Goal: Information Seeking & Learning: Learn about a topic

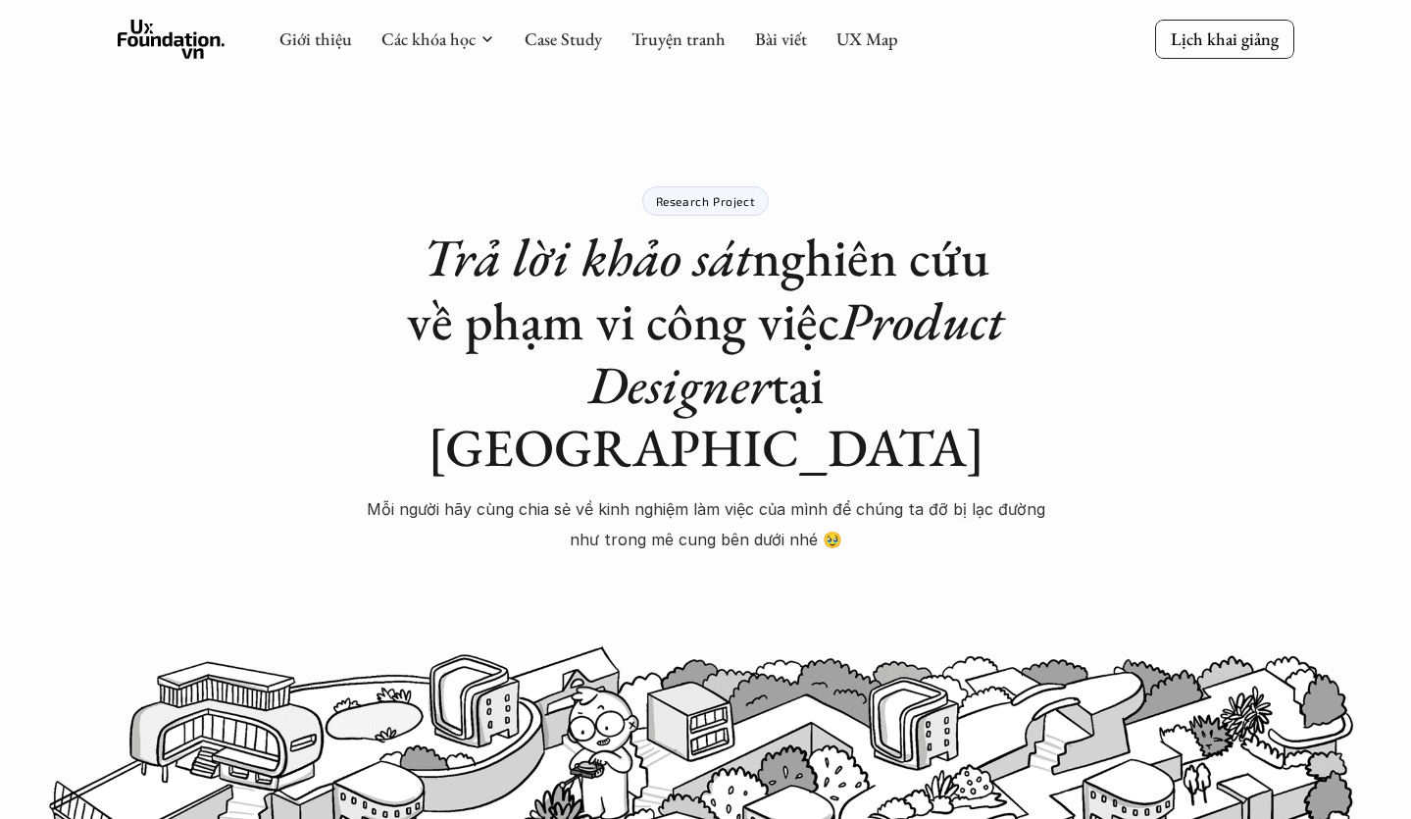
click at [211, 37] on use at bounding box center [172, 39] width 108 height 39
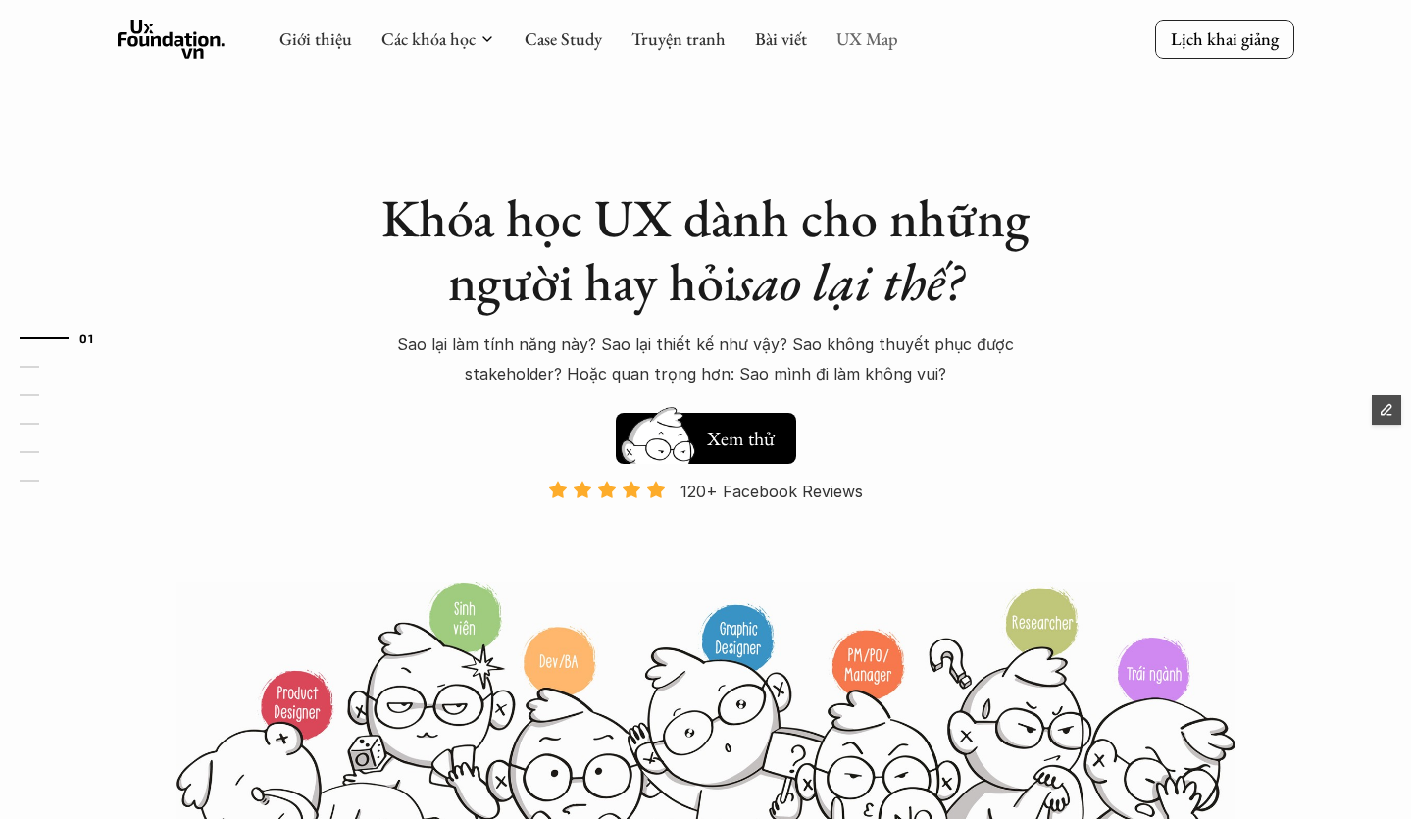
click at [853, 41] on link "UX Map" at bounding box center [867, 38] width 62 height 23
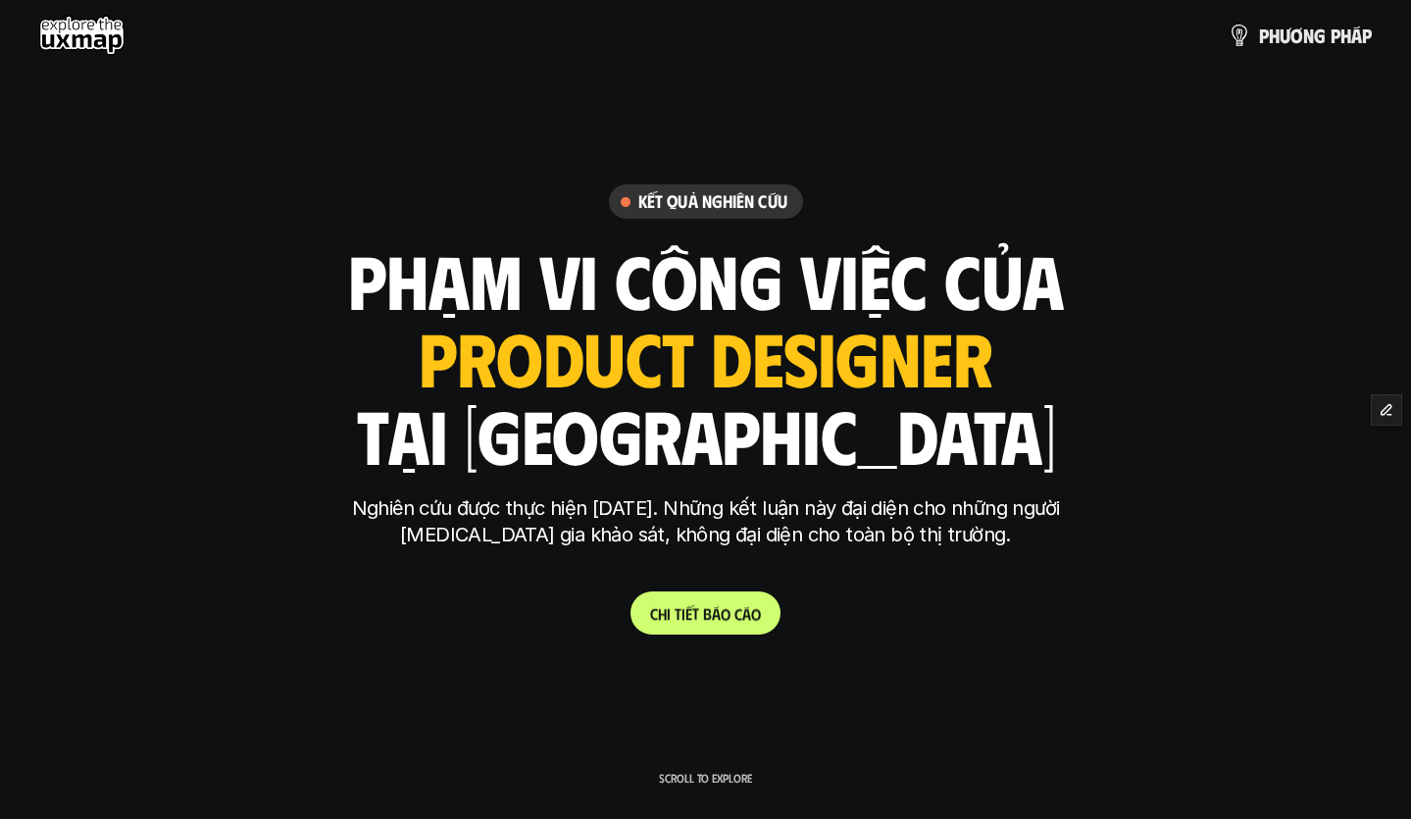
click at [693, 615] on p "C h i t i ế t b á o c á o" at bounding box center [705, 613] width 111 height 19
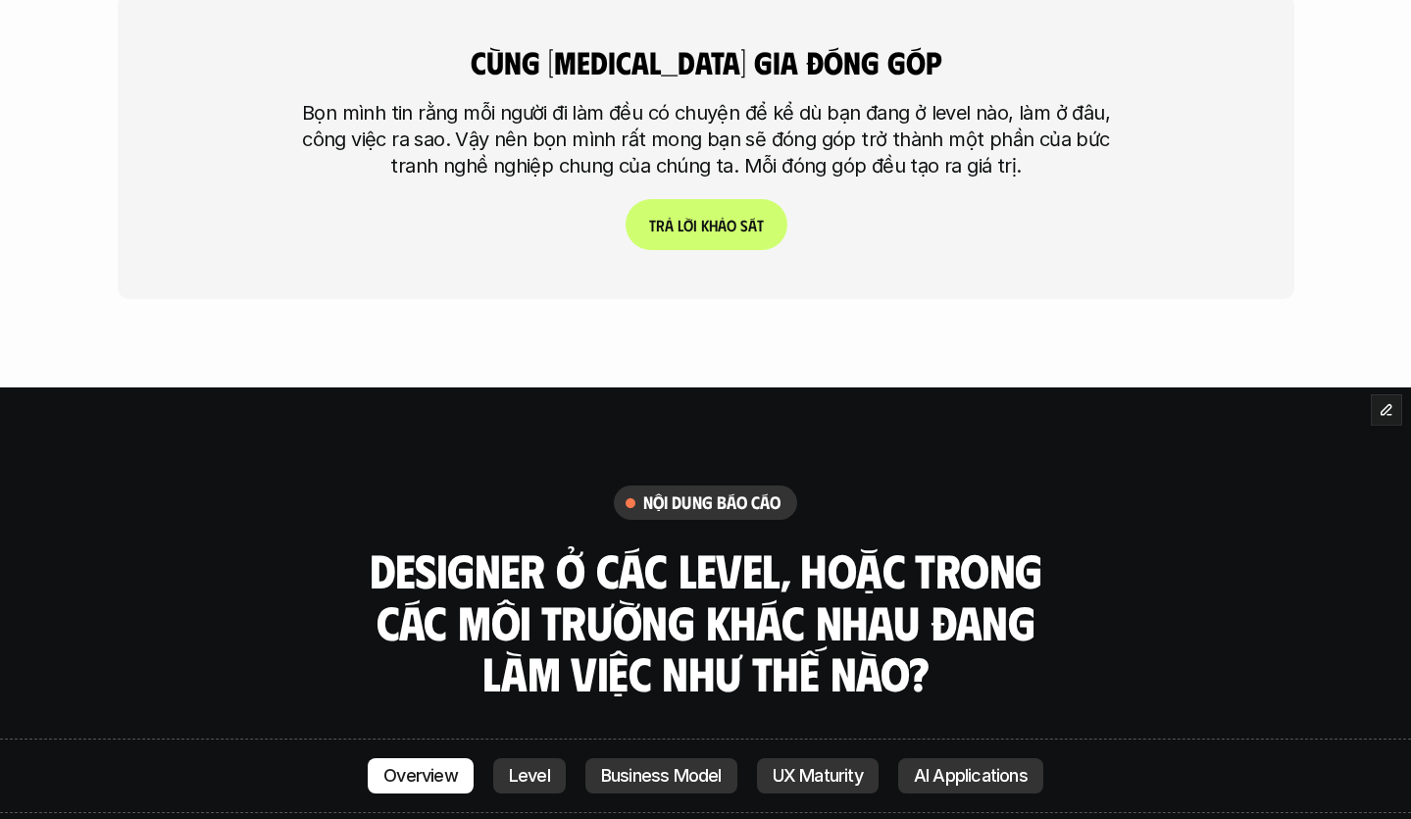
scroll to position [5275, 0]
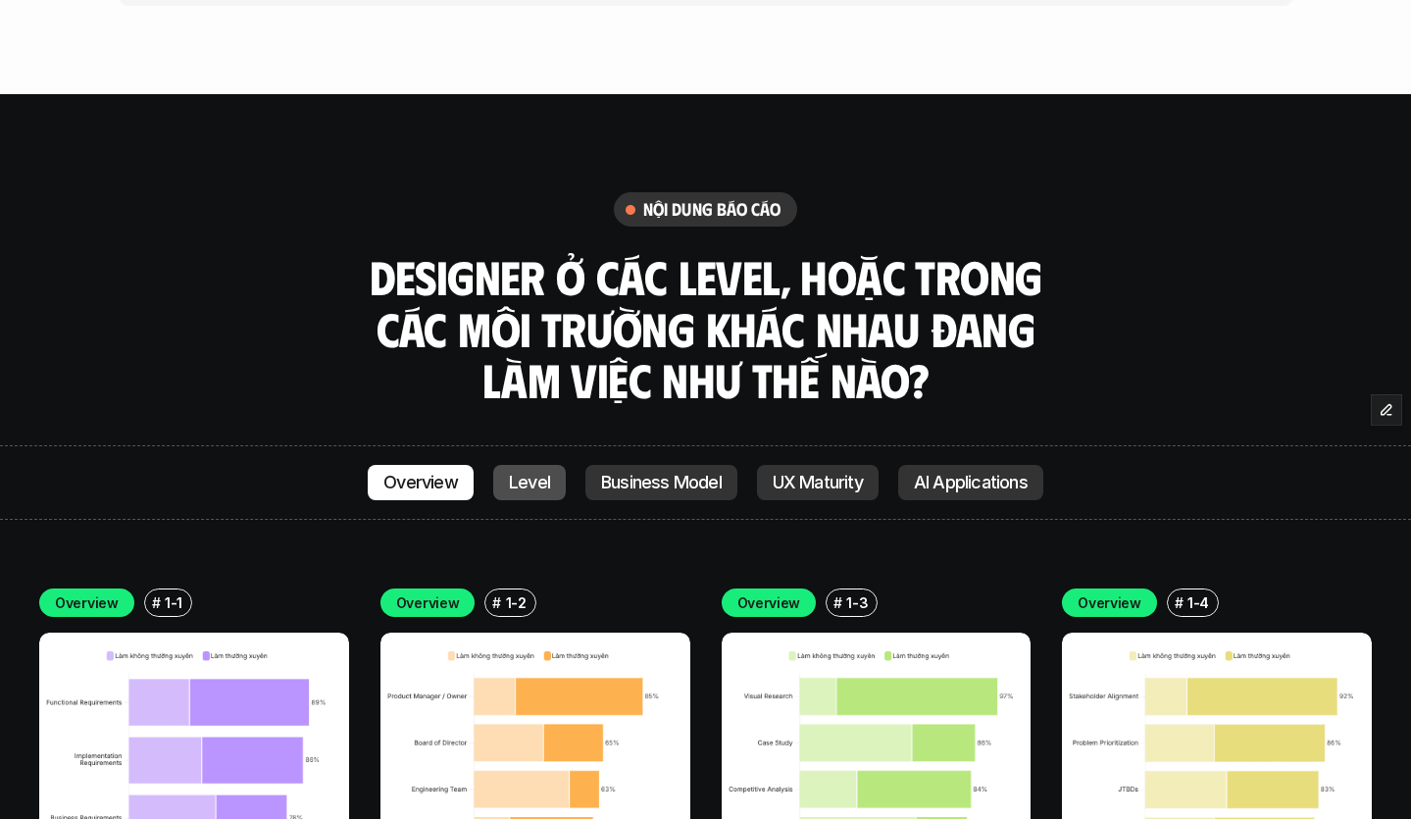
click at [541, 473] on p "Level" at bounding box center [529, 483] width 41 height 20
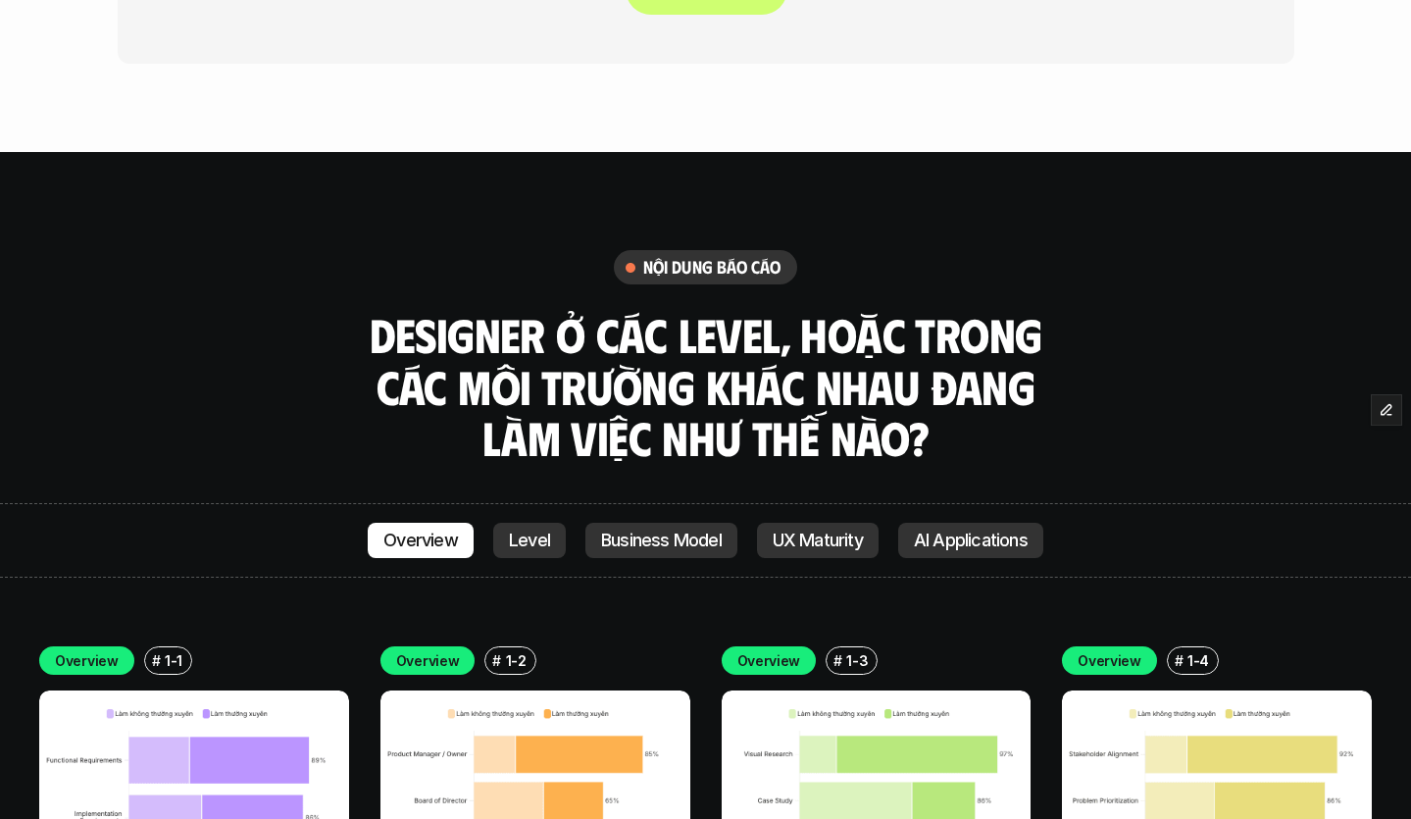
scroll to position [5108, 0]
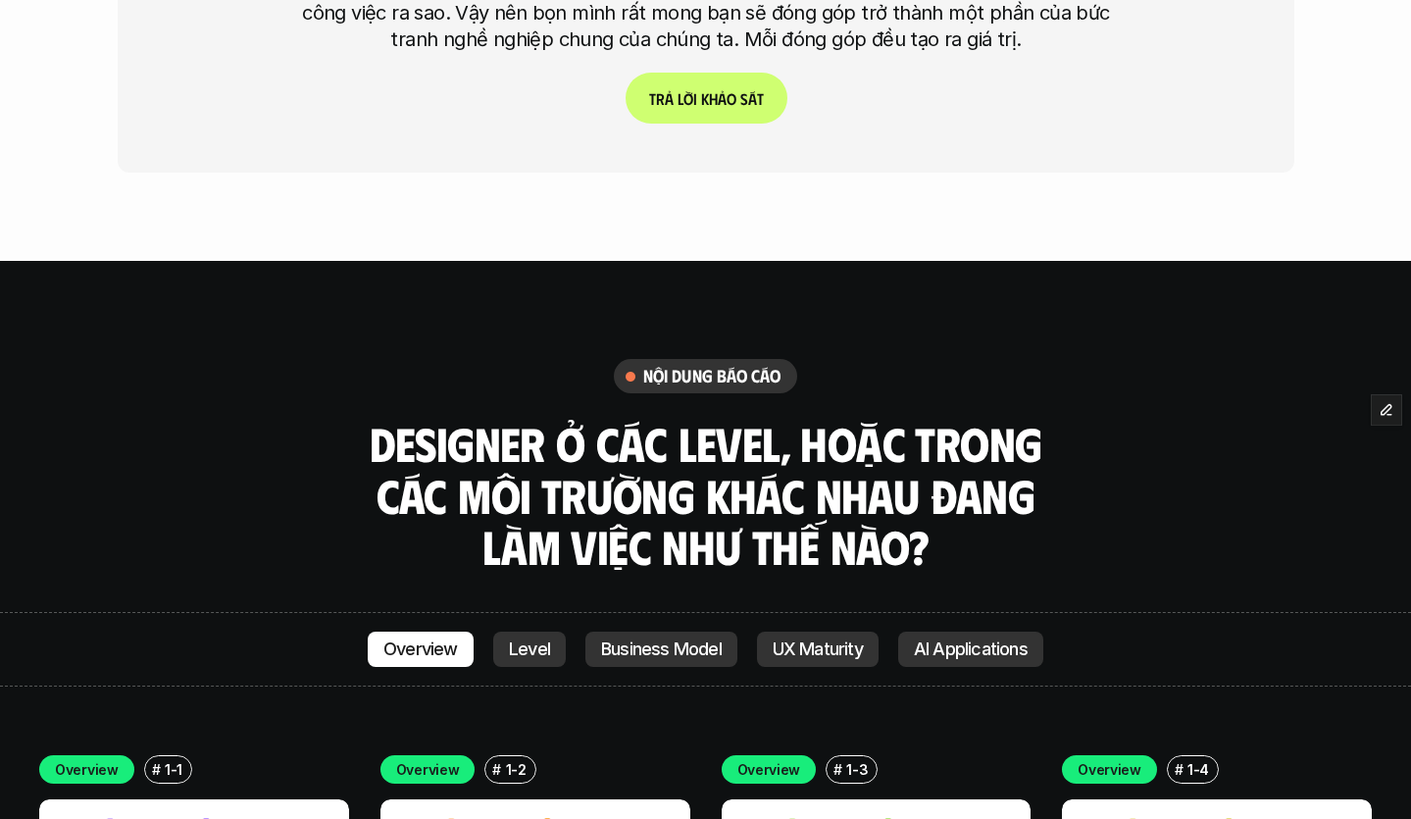
click at [438, 639] on p "Overview" at bounding box center [420, 649] width 75 height 20
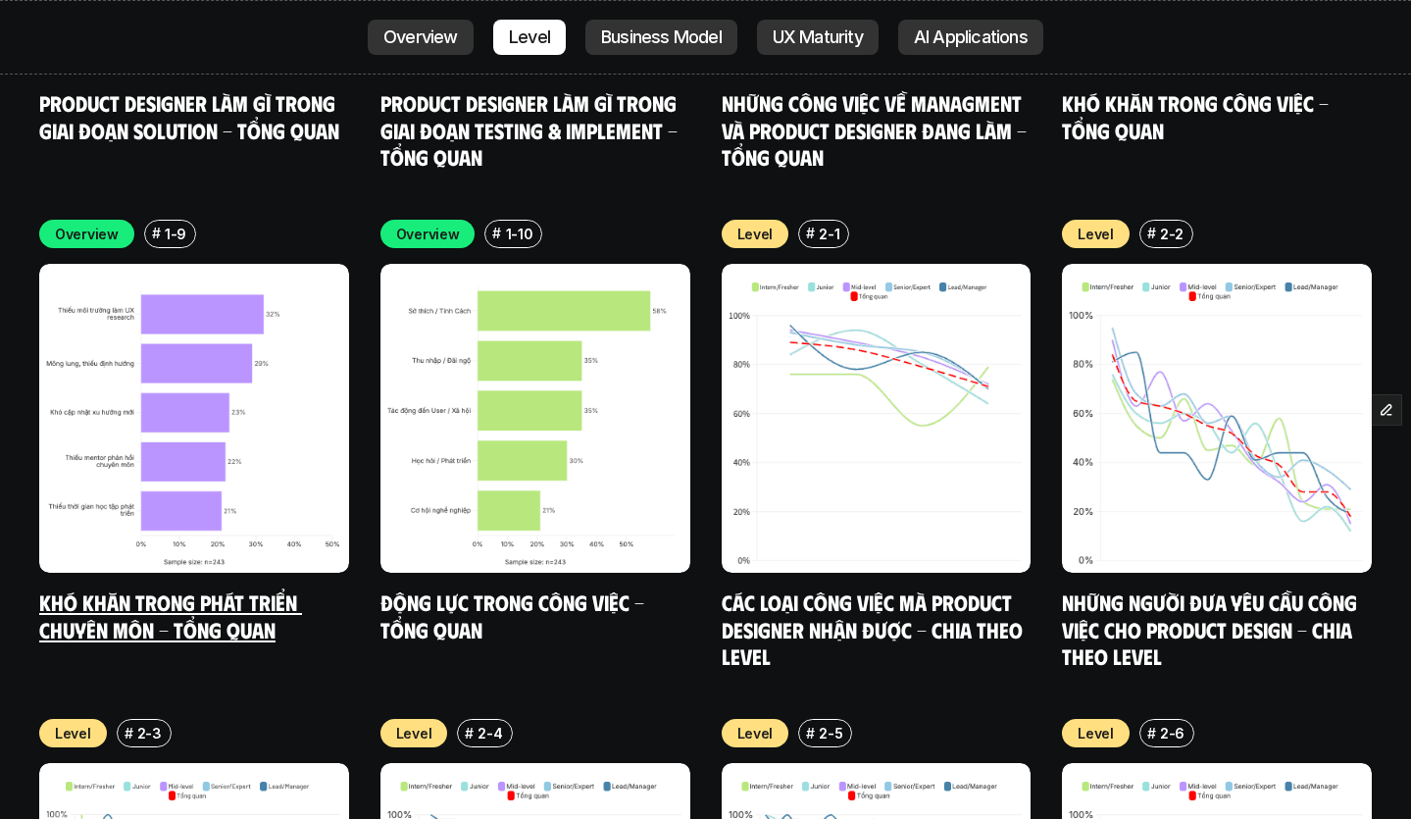
scroll to position [7444, 0]
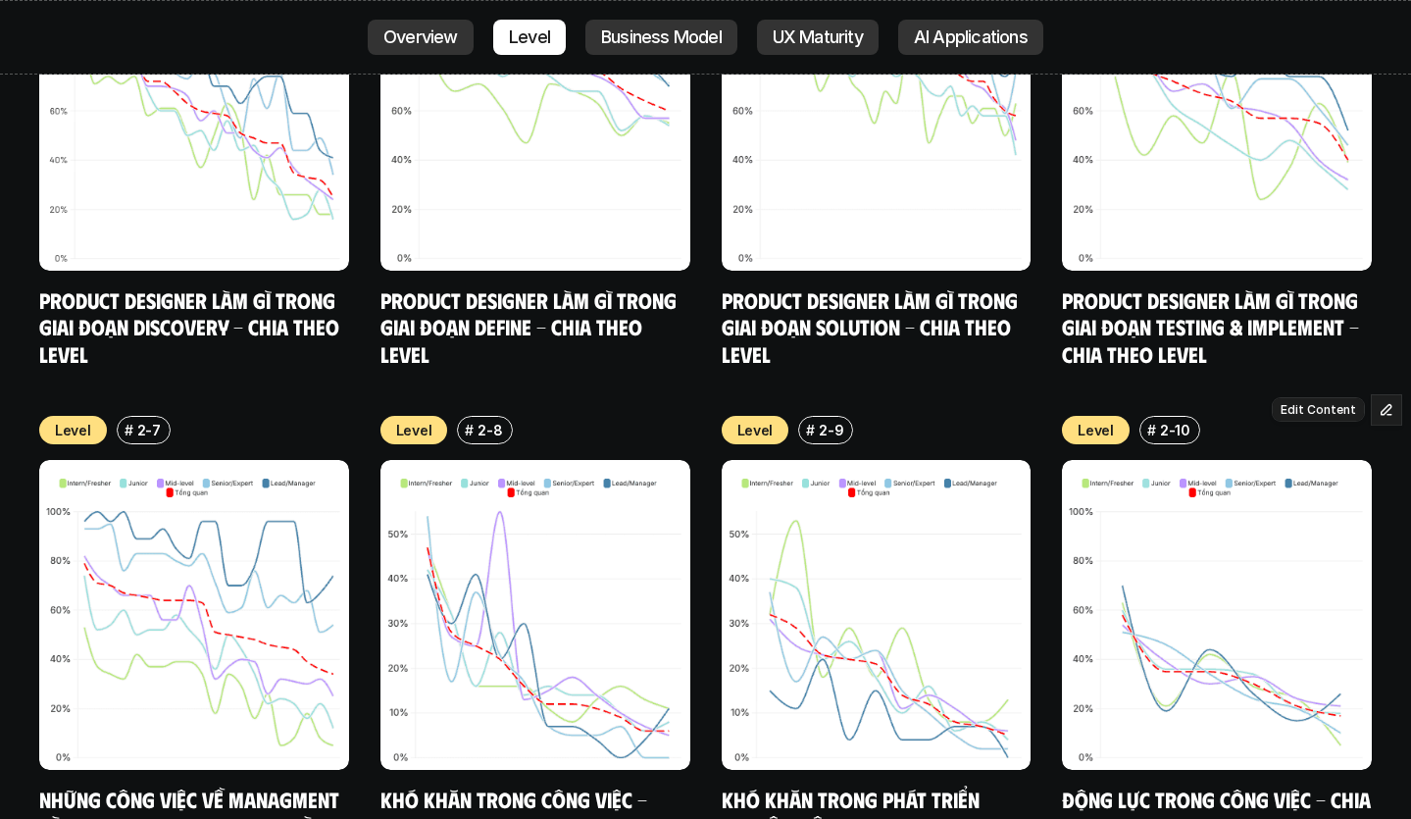
click at [1388, 409] on icon "button" at bounding box center [1386, 409] width 10 height 10
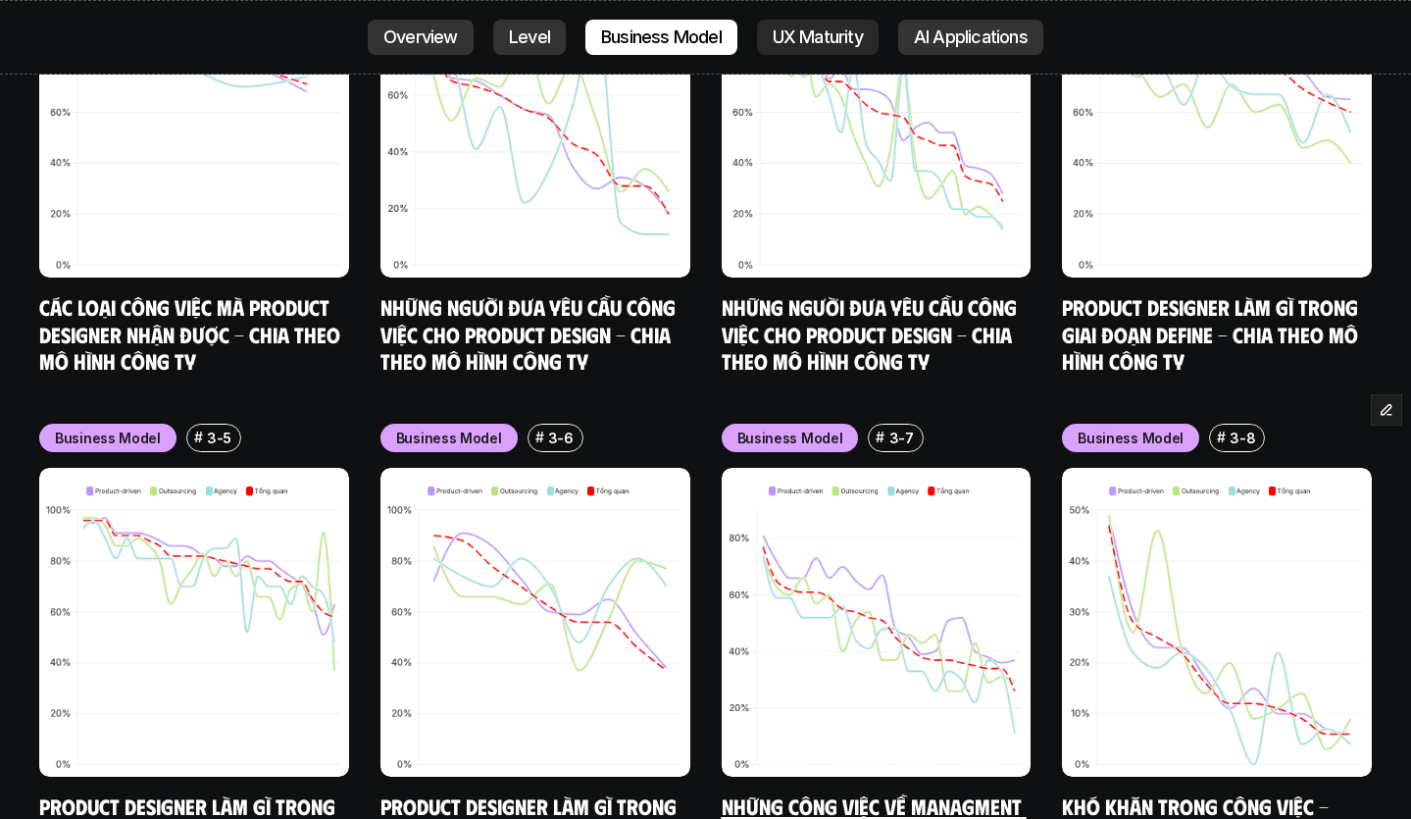
scroll to position [8659, 0]
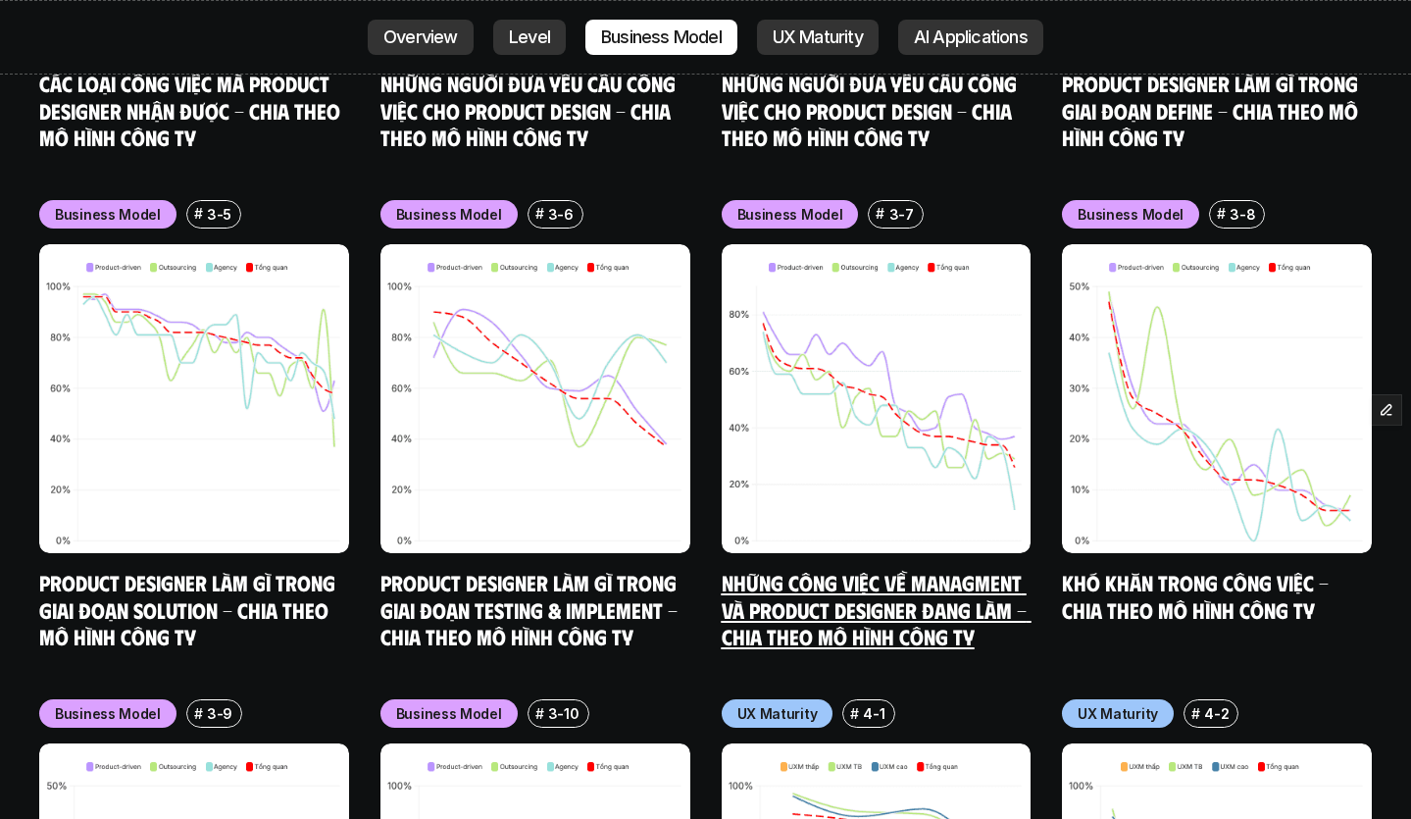
click at [881, 378] on img at bounding box center [877, 399] width 310 height 310
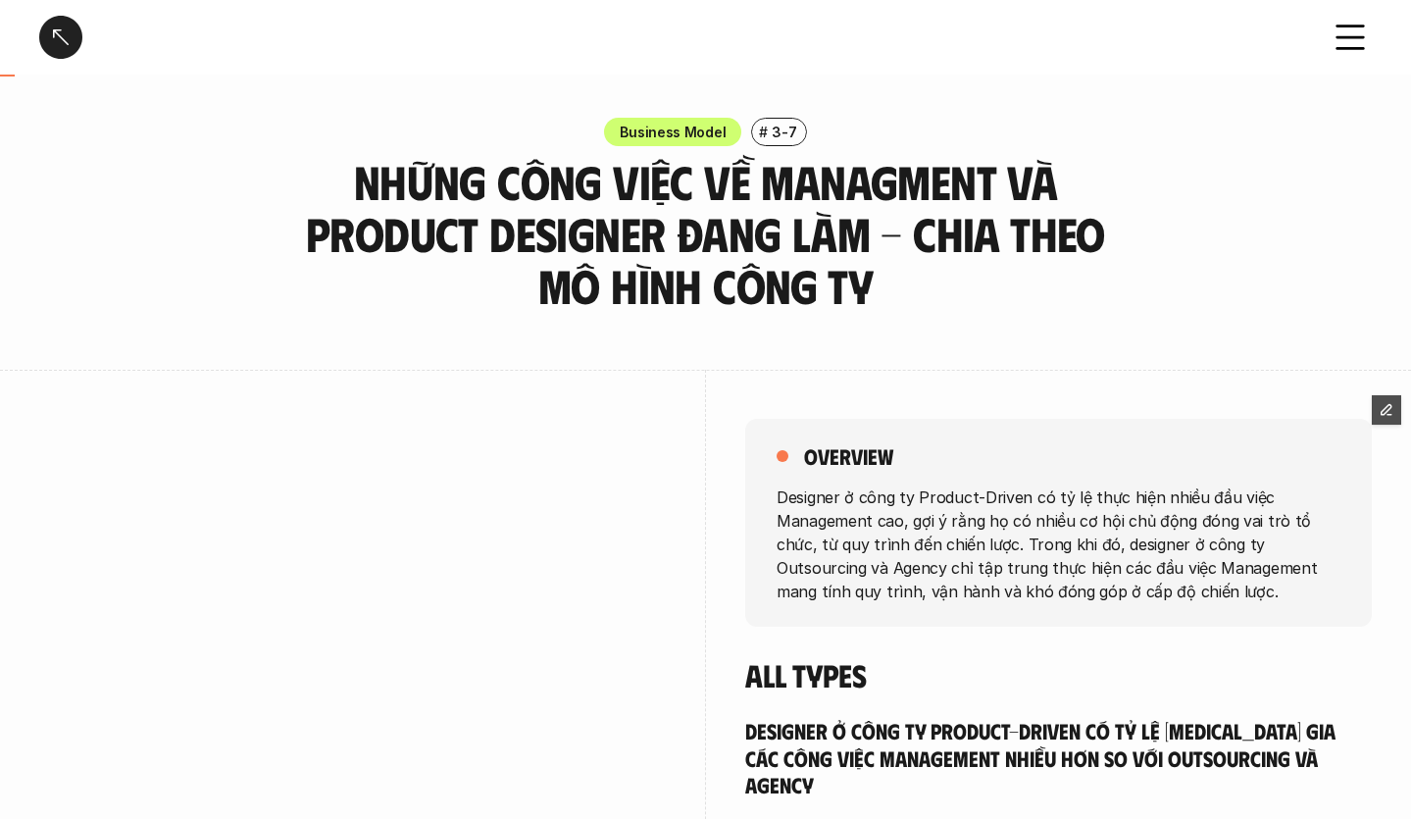
click at [779, 133] on p "3-7" at bounding box center [784, 132] width 25 height 21
click at [766, 170] on h3 "Những công việc về Managment và Product Designer đang làm - Chia theo mô hình c…" at bounding box center [705, 233] width 833 height 155
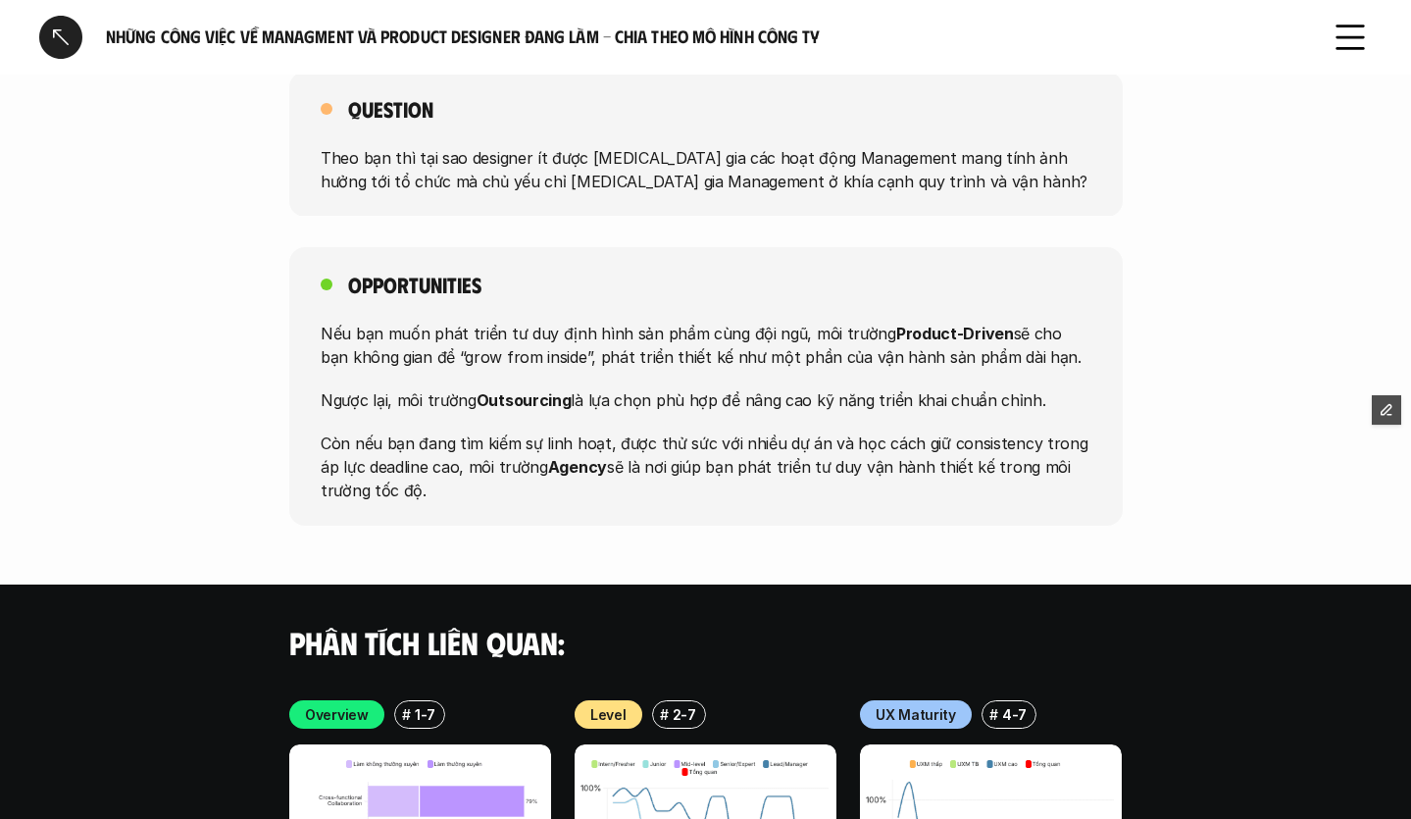
scroll to position [3912, 0]
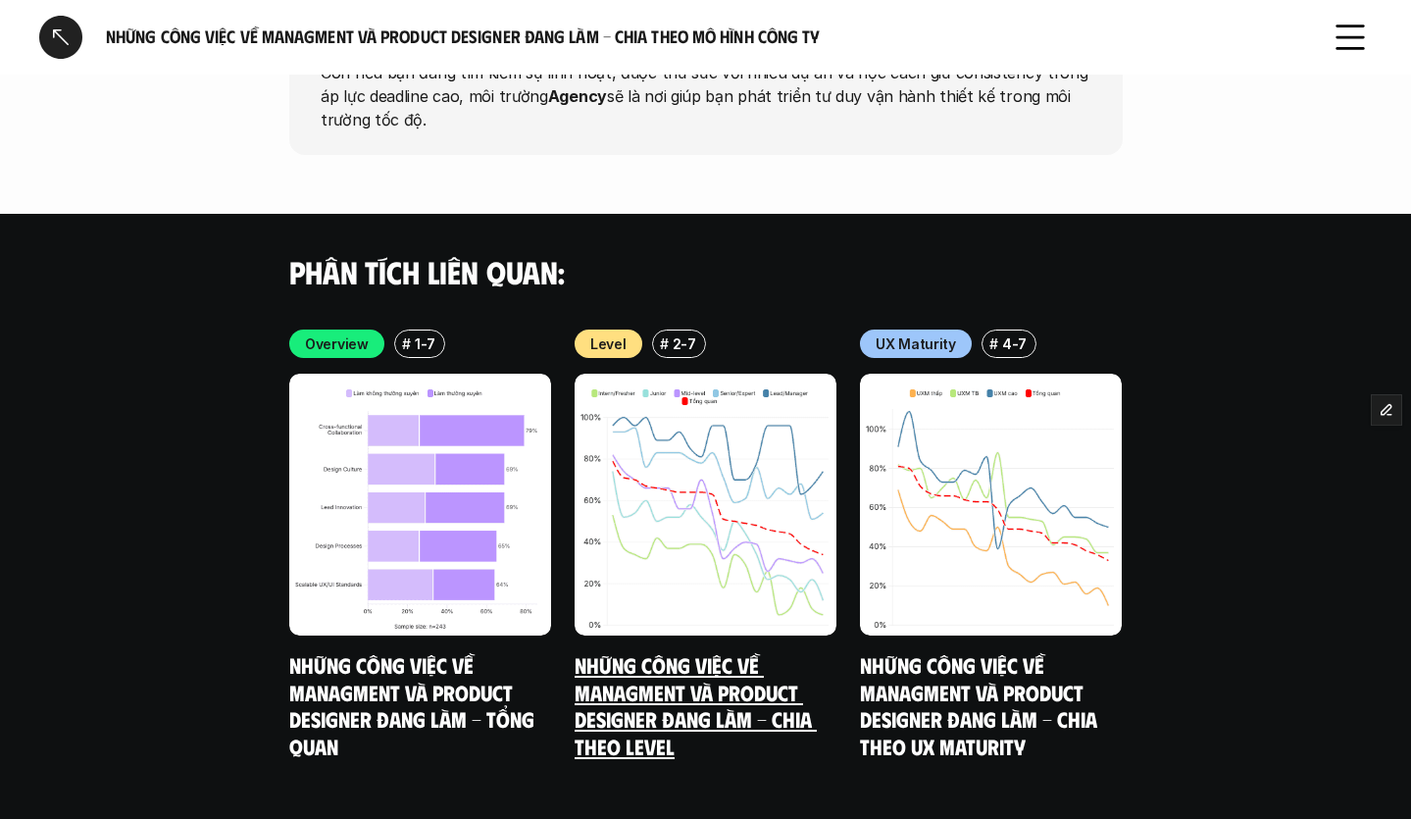
click at [773, 442] on img at bounding box center [706, 505] width 262 height 262
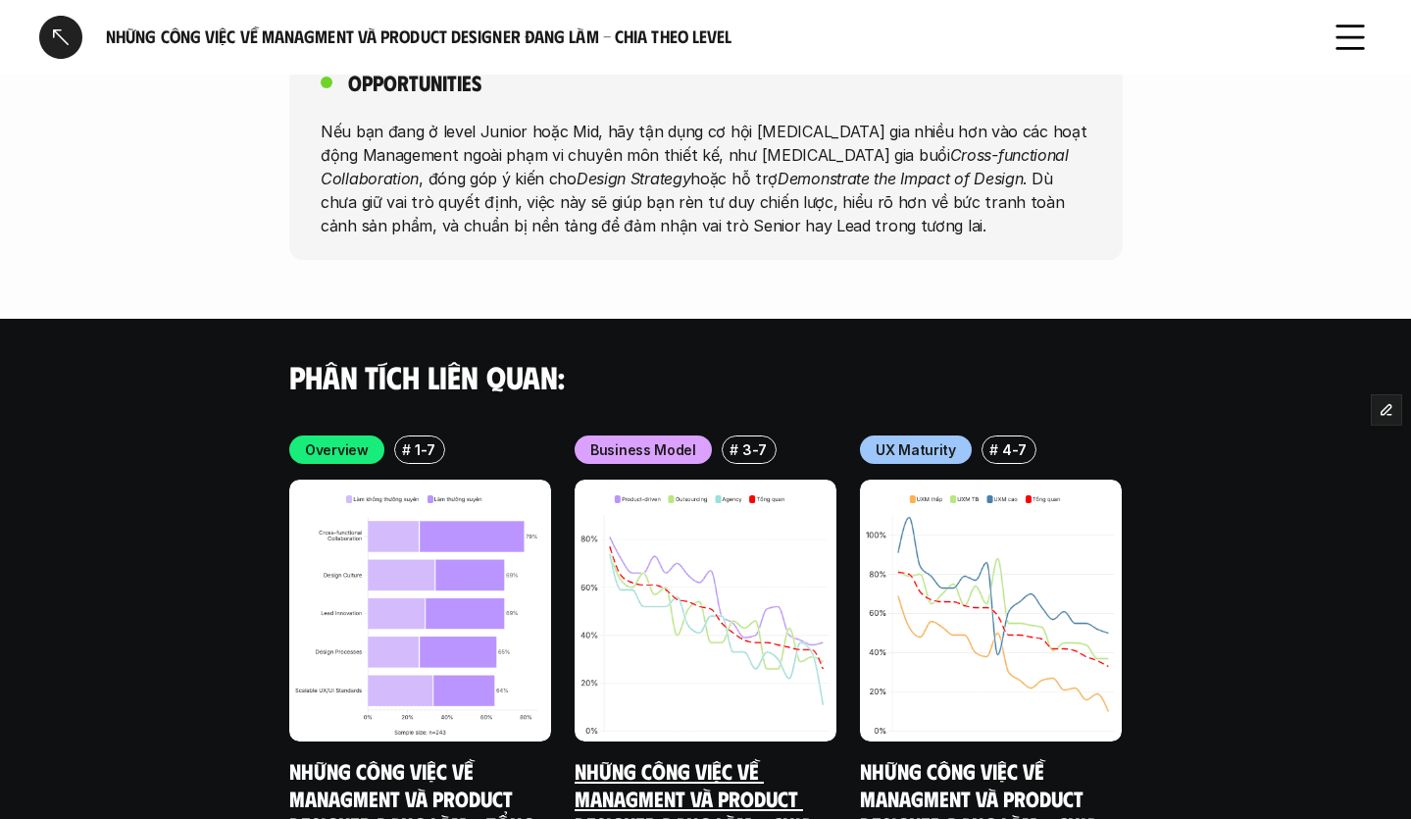
scroll to position [4120, 0]
